Goal: Information Seeking & Learning: Learn about a topic

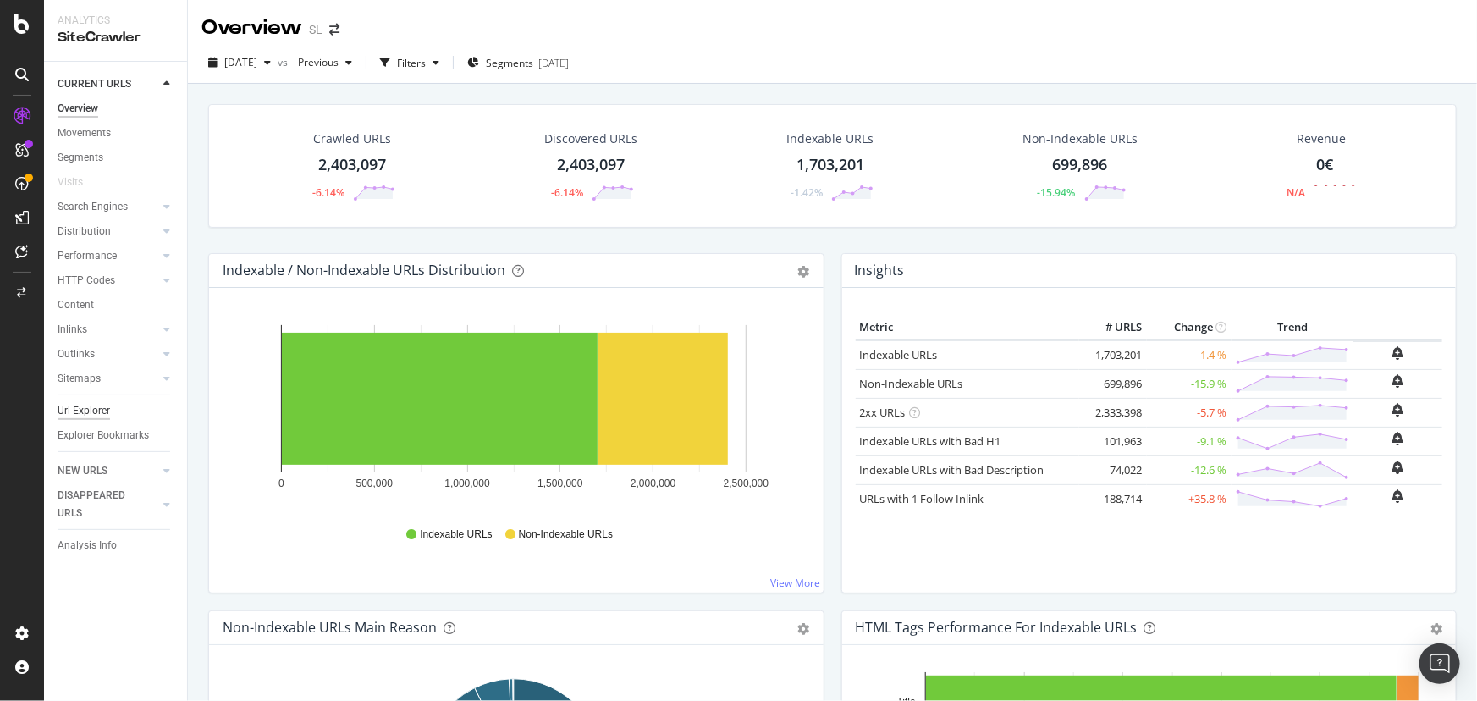
click at [97, 414] on div "Url Explorer" at bounding box center [84, 411] width 52 height 18
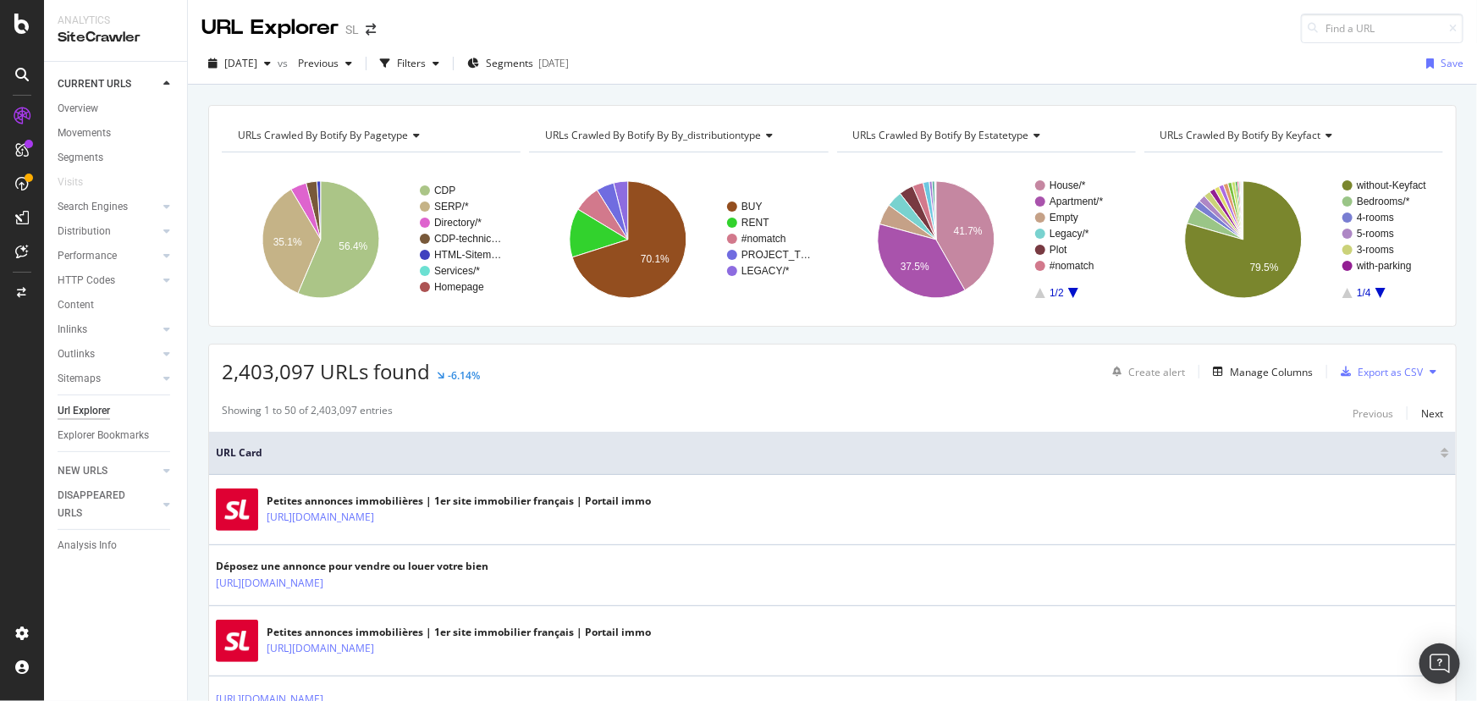
click at [1070, 289] on icon "A chart." at bounding box center [1073, 293] width 10 height 10
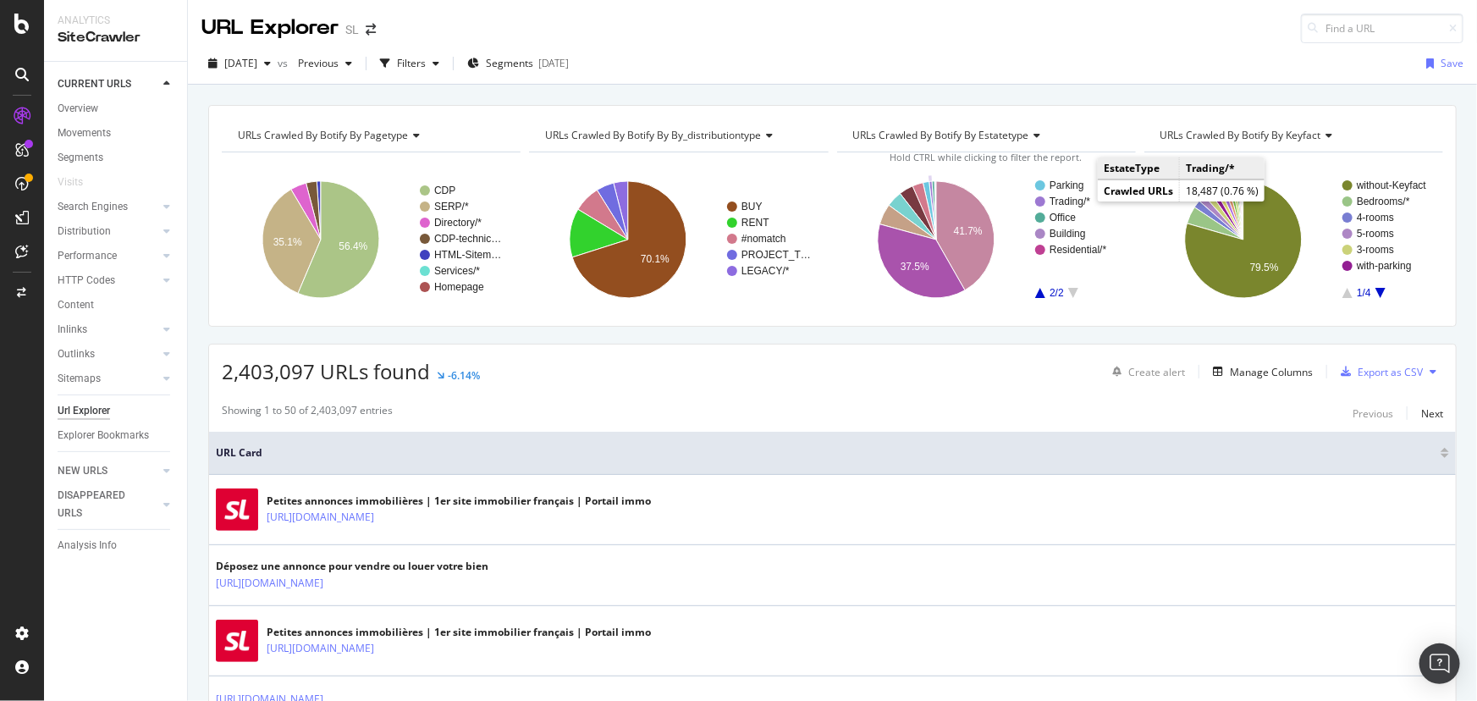
click at [1071, 202] on text "Trading/*" at bounding box center [1069, 201] width 41 height 12
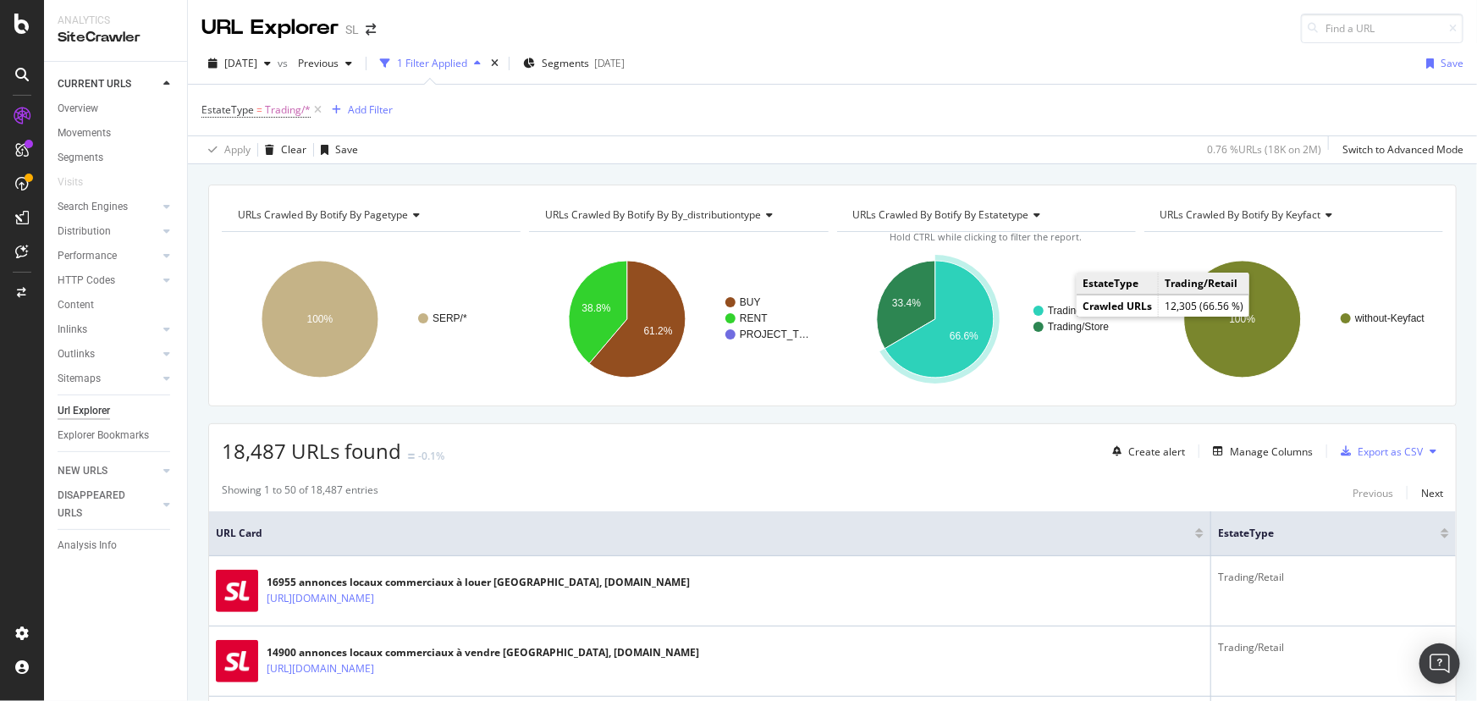
click at [1062, 313] on text "Trading/Retail" at bounding box center [1079, 311] width 63 height 12
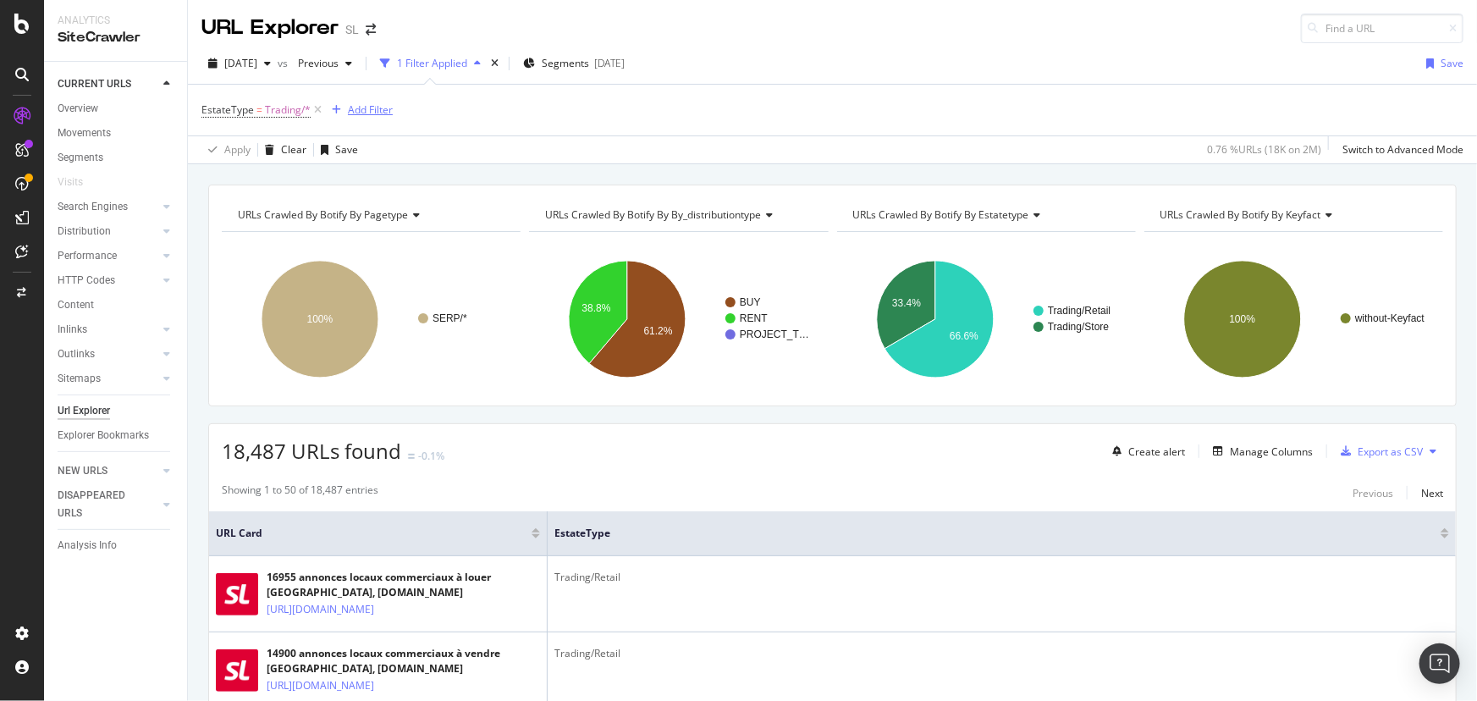
click at [383, 116] on div "Add Filter" at bounding box center [370, 109] width 45 height 14
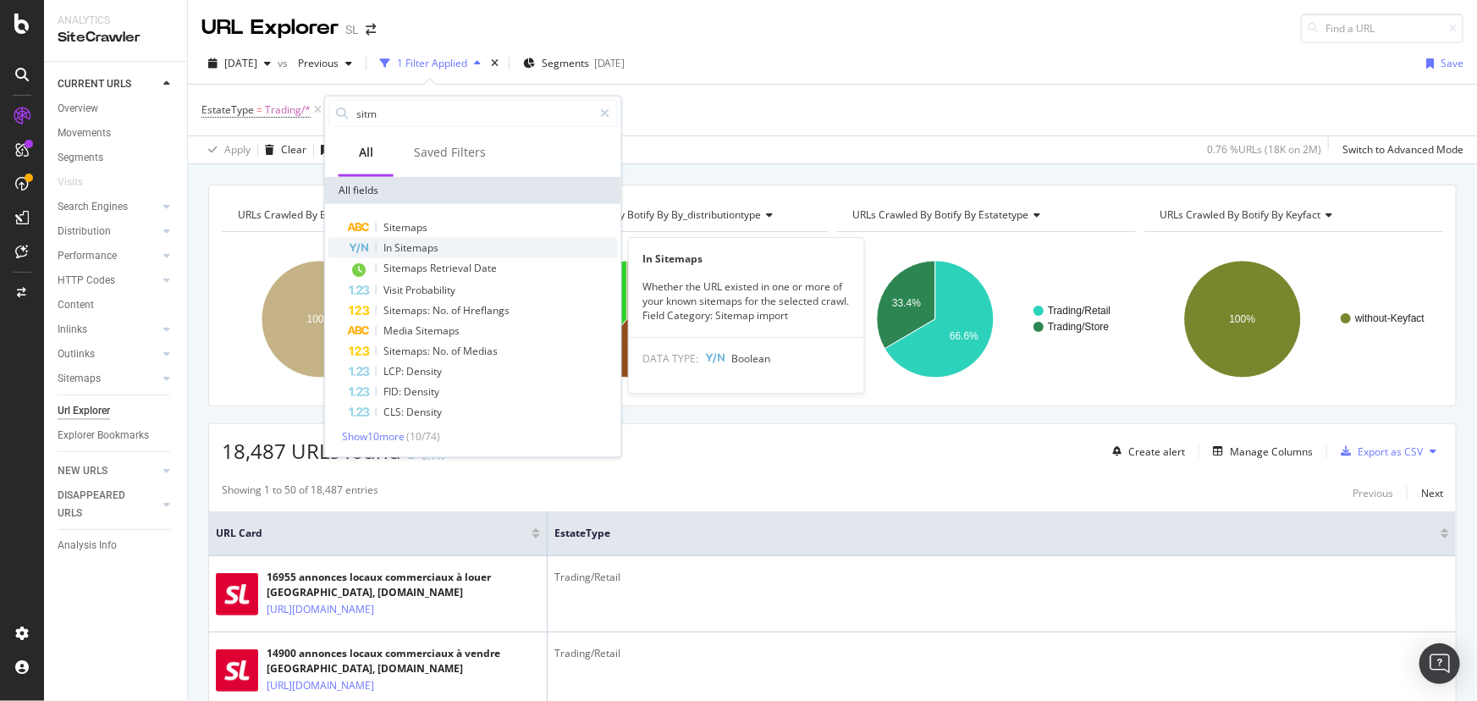
type input "sitm"
click at [405, 250] on span "Sitemaps" at bounding box center [416, 247] width 44 height 14
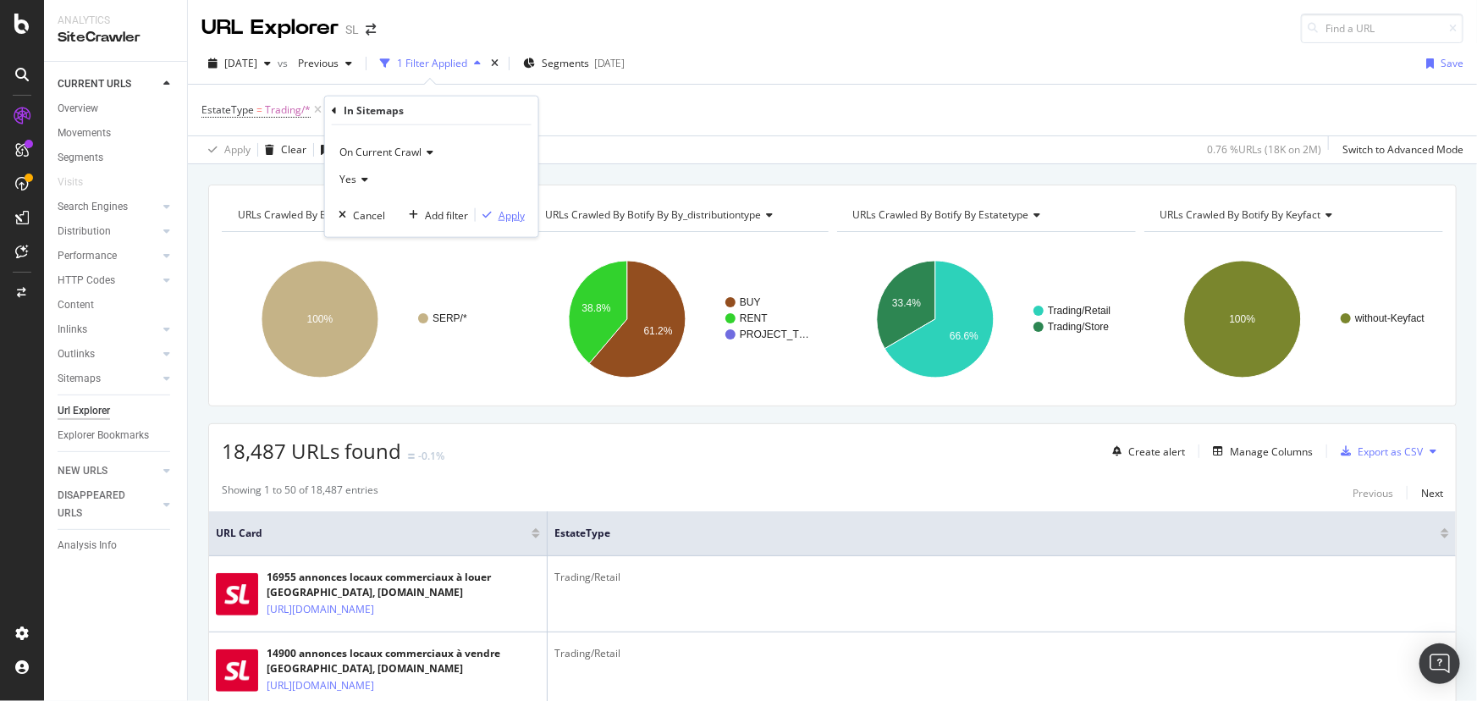
click at [498, 212] on div "Apply" at bounding box center [511, 214] width 26 height 14
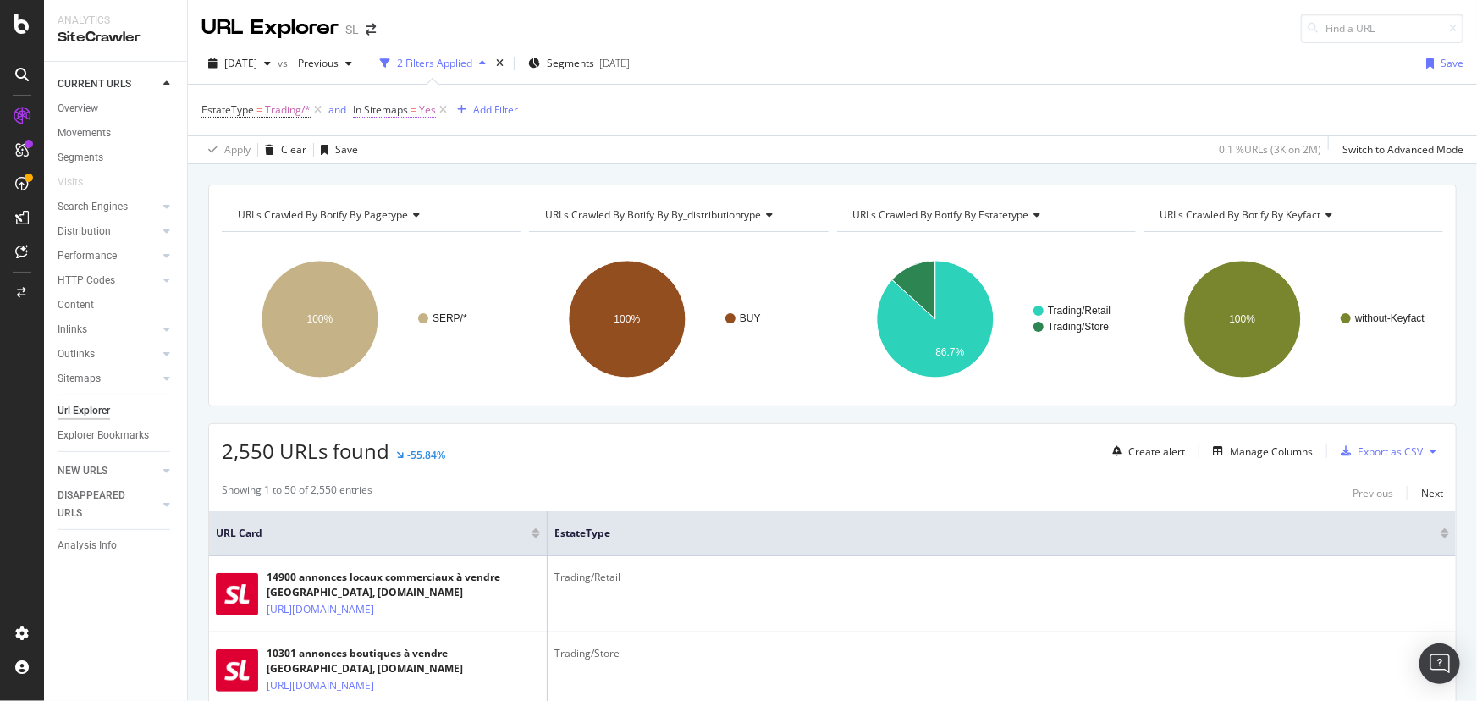
click at [419, 112] on span "Yes" at bounding box center [427, 110] width 17 height 24
click at [382, 174] on span "Yes" at bounding box center [375, 175] width 17 height 14
click at [396, 228] on div "No" at bounding box center [461, 233] width 181 height 22
click at [542, 211] on div "Apply" at bounding box center [539, 212] width 26 height 14
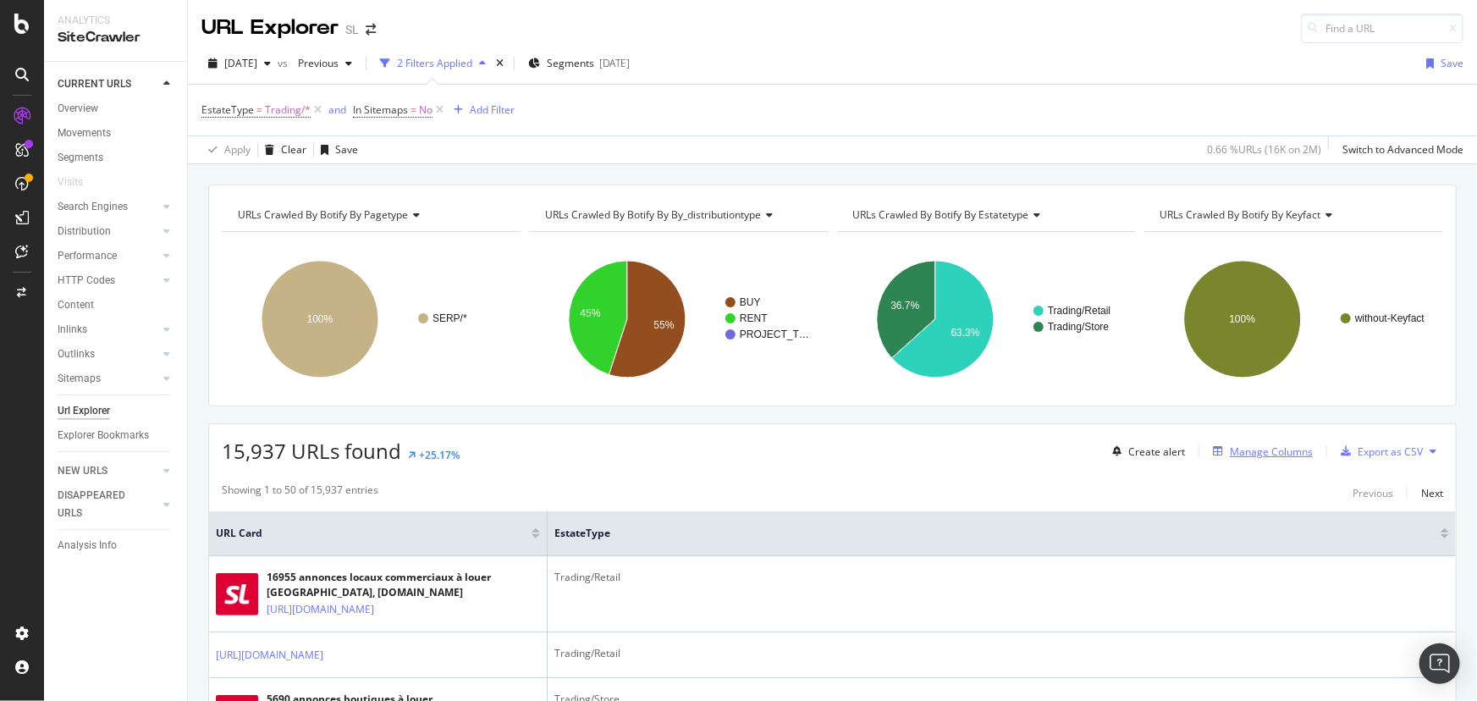
click at [1274, 444] on div "Manage Columns" at bounding box center [1271, 451] width 83 height 14
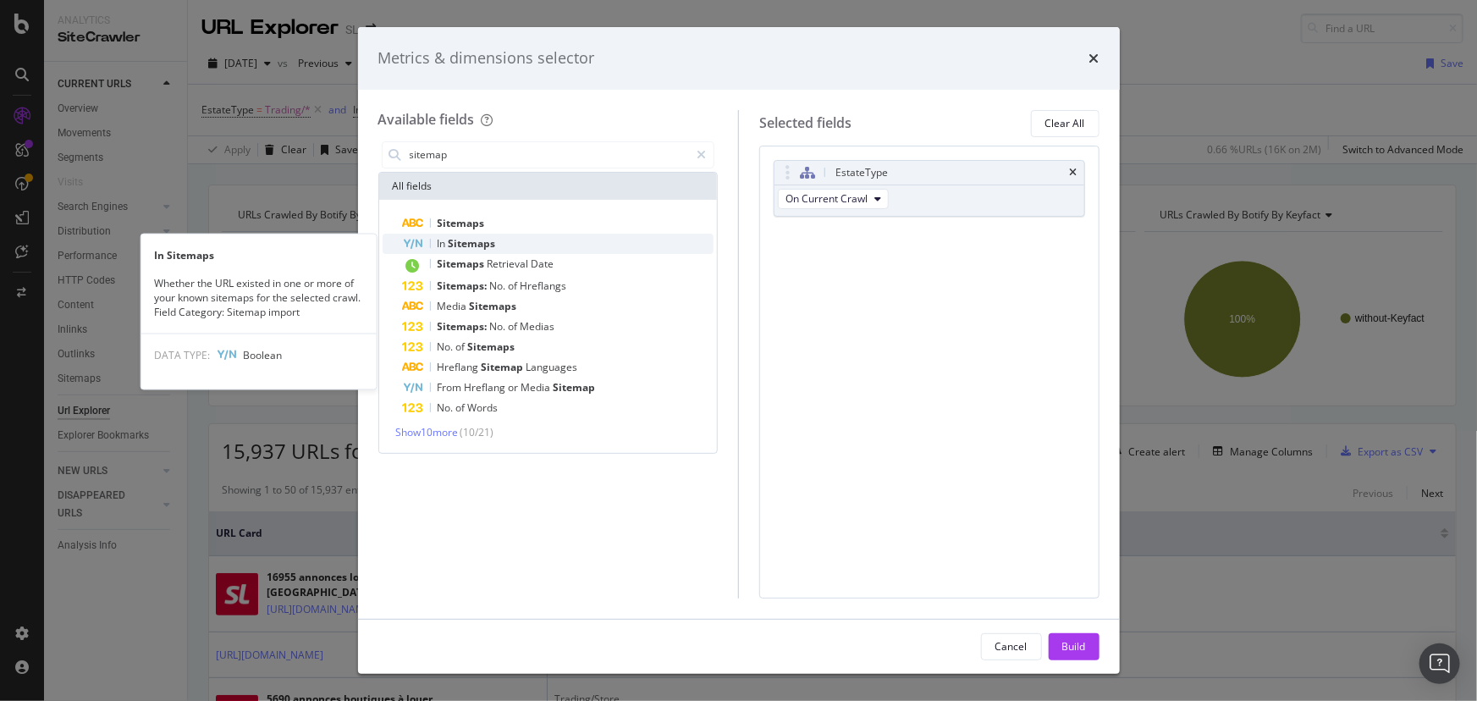
type input "sitemap"
click at [545, 245] on div "In Sitemaps" at bounding box center [558, 244] width 311 height 20
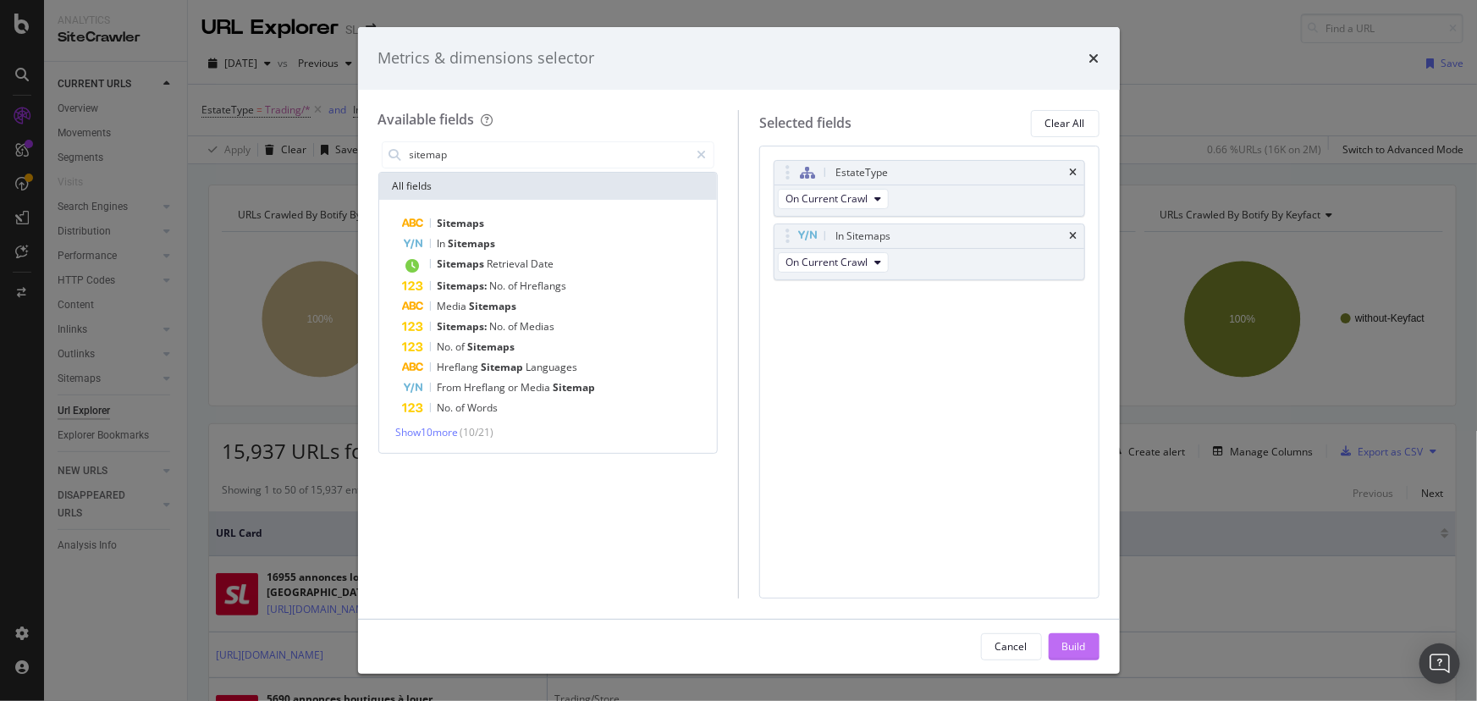
click at [1066, 638] on div "Build" at bounding box center [1074, 646] width 24 height 25
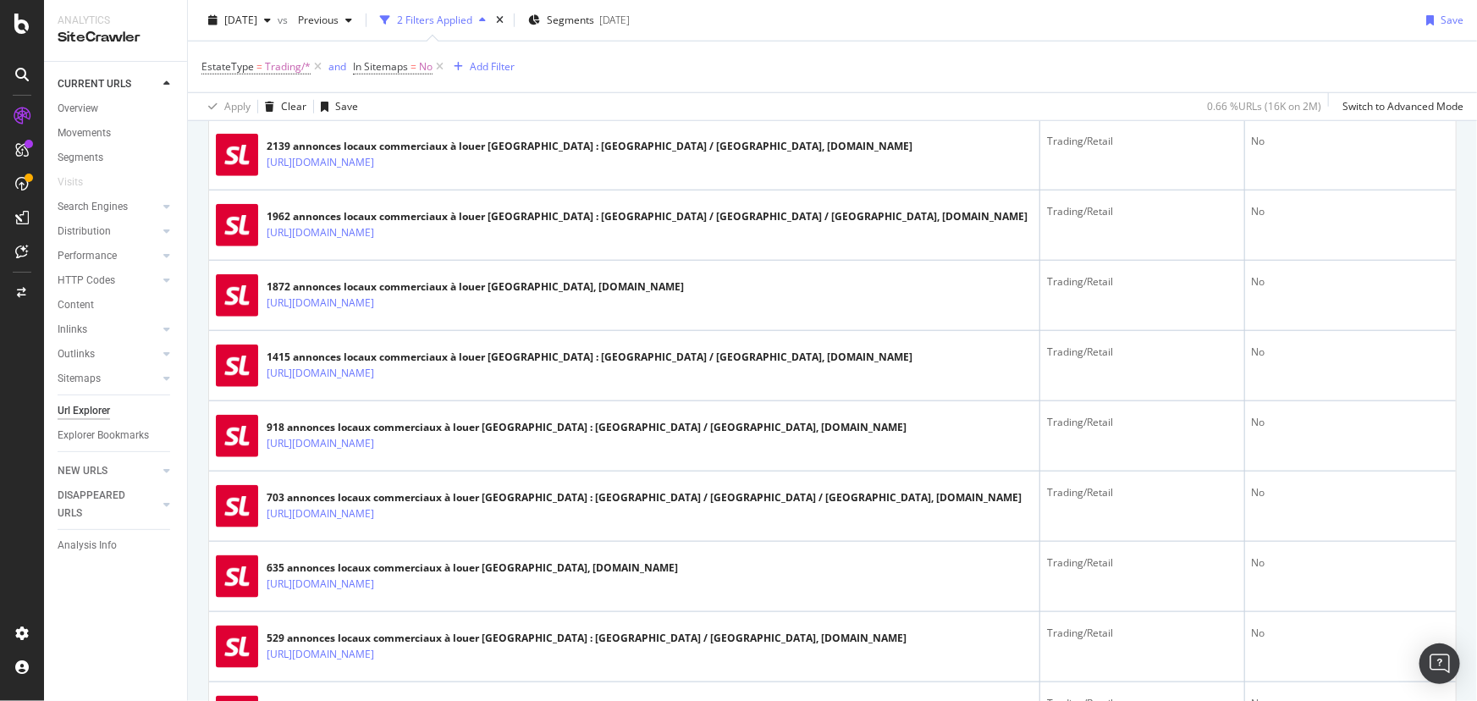
scroll to position [1308, 0]
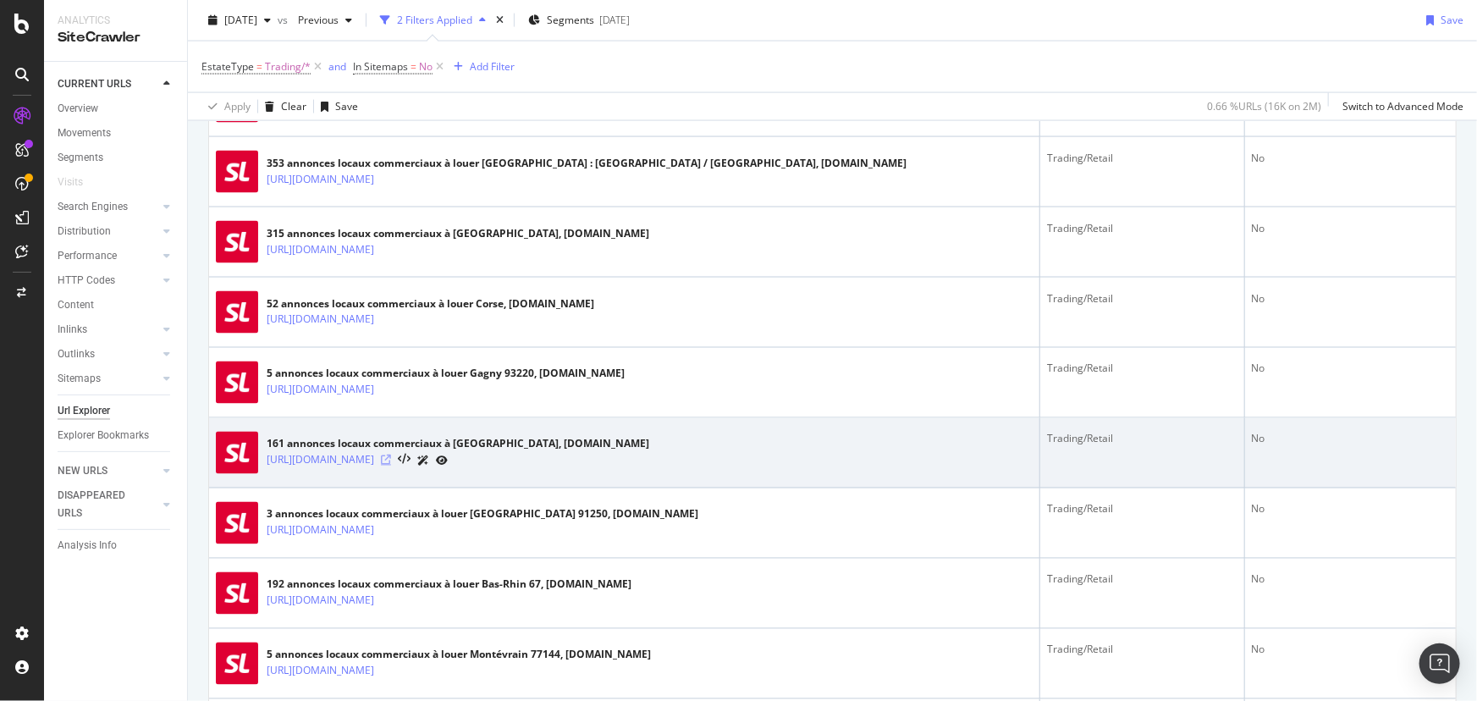
click at [391, 457] on icon at bounding box center [386, 460] width 10 height 10
